Goal: Transaction & Acquisition: Book appointment/travel/reservation

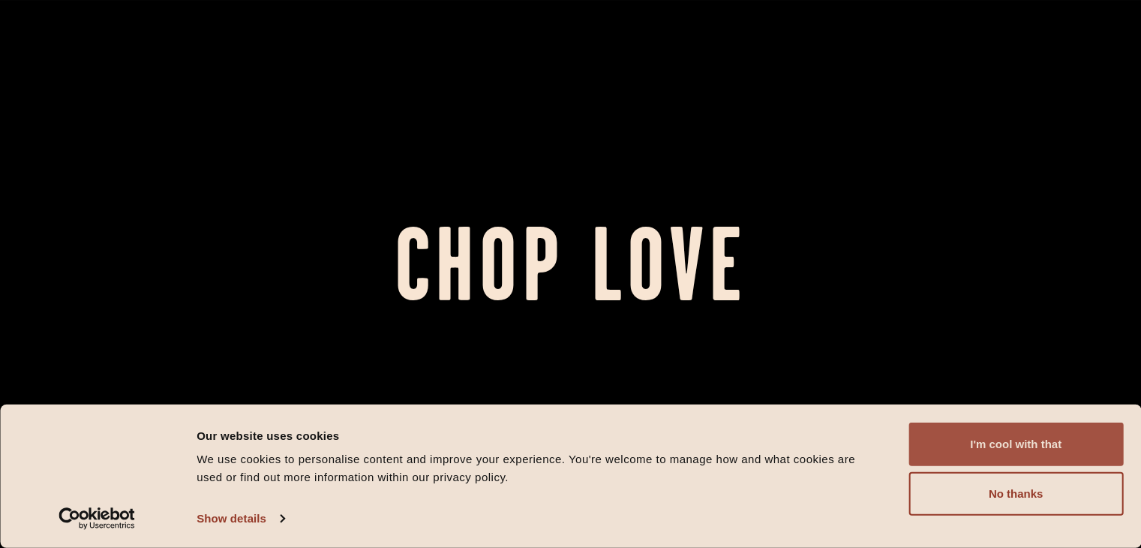
click at [998, 425] on button "I'm cool with that" at bounding box center [1016, 444] width 215 height 44
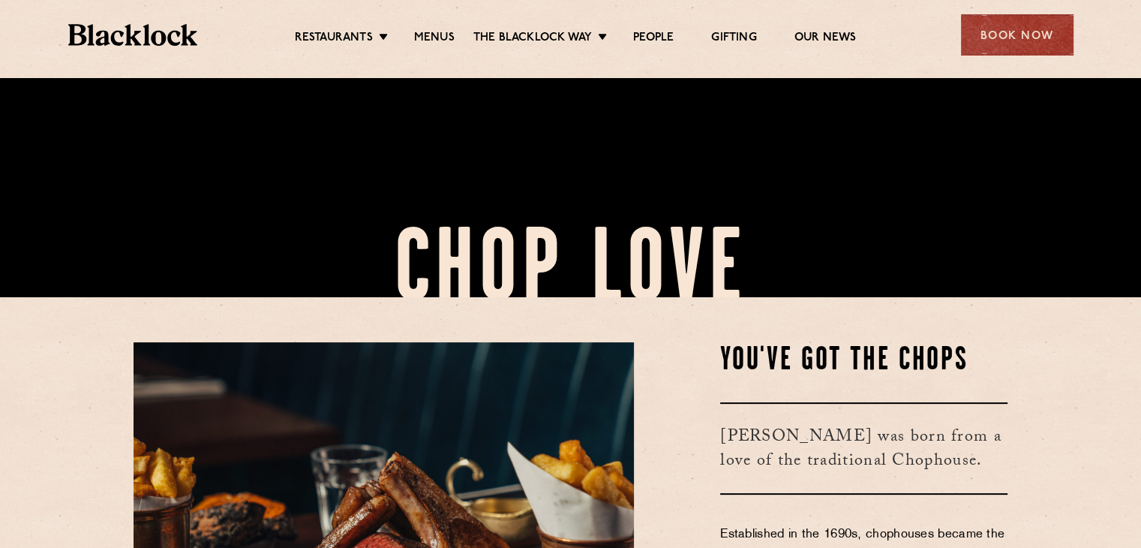
scroll to position [237, 0]
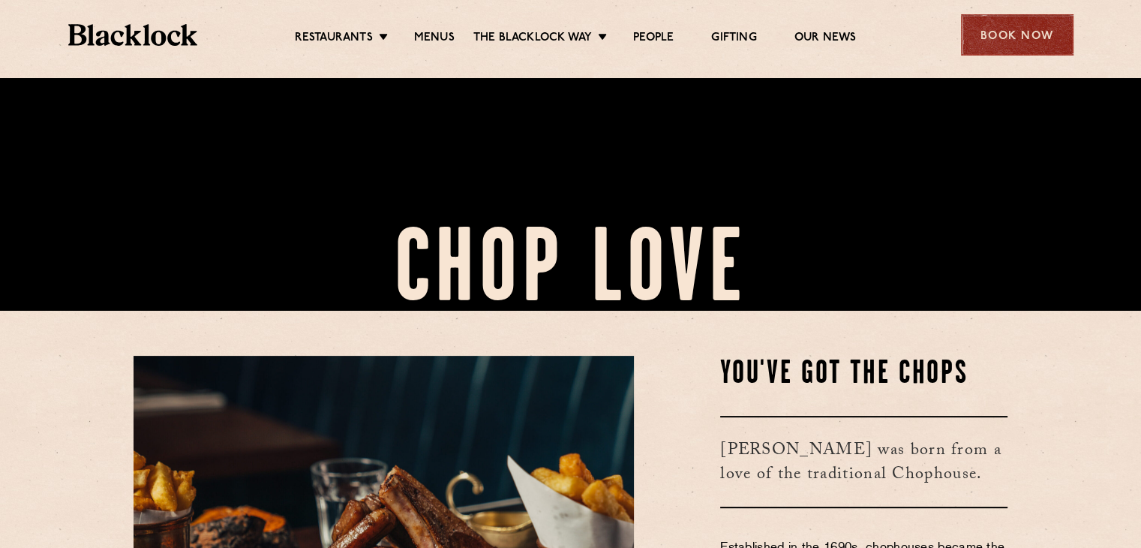
click at [1046, 33] on div "Book Now" at bounding box center [1017, 34] width 113 height 41
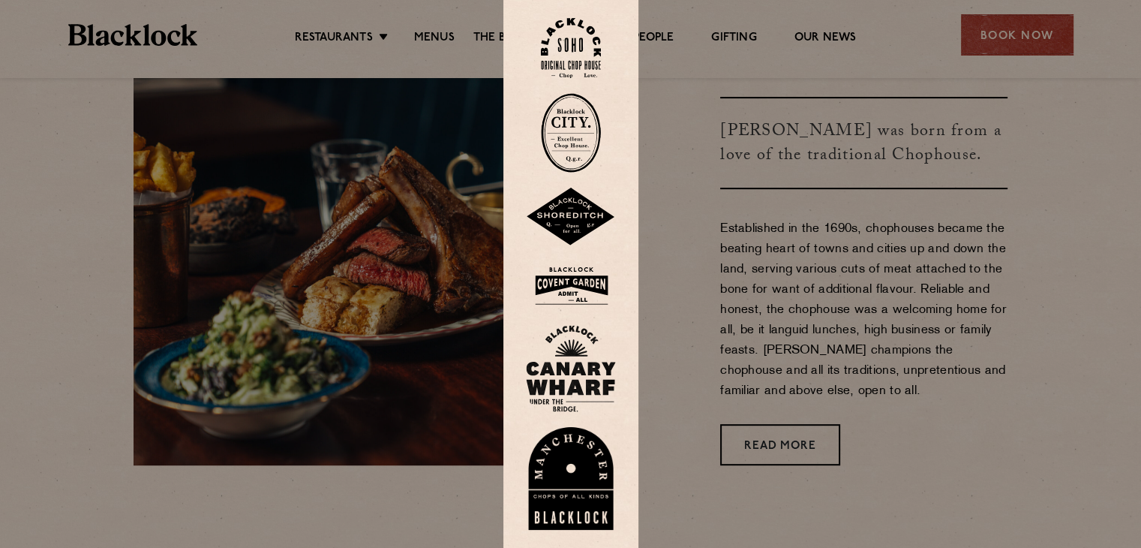
scroll to position [588, 0]
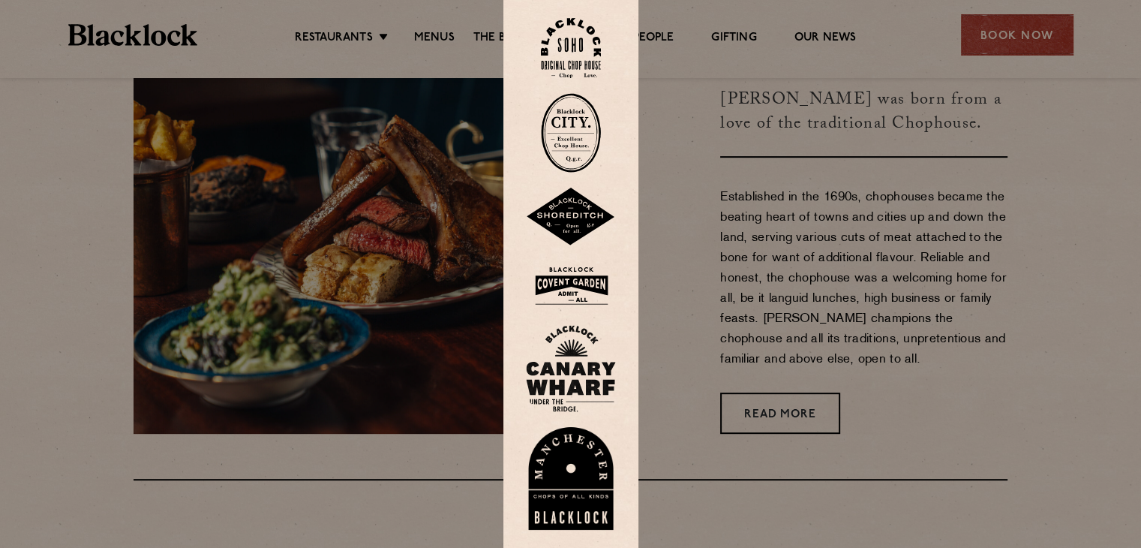
click at [563, 53] on img at bounding box center [571, 48] width 60 height 61
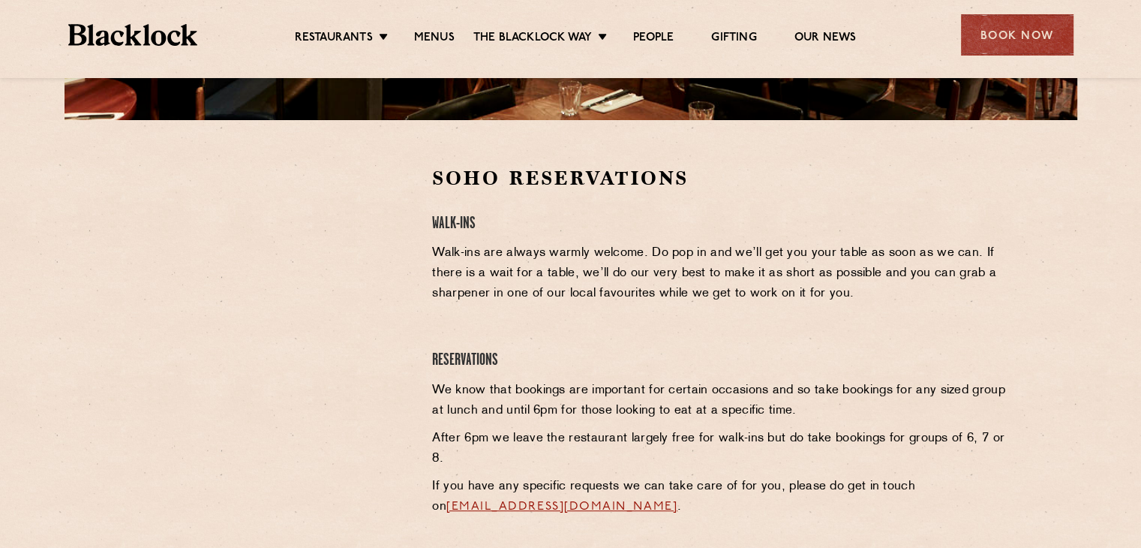
scroll to position [426, 0]
